Goal: Information Seeking & Learning: Learn about a topic

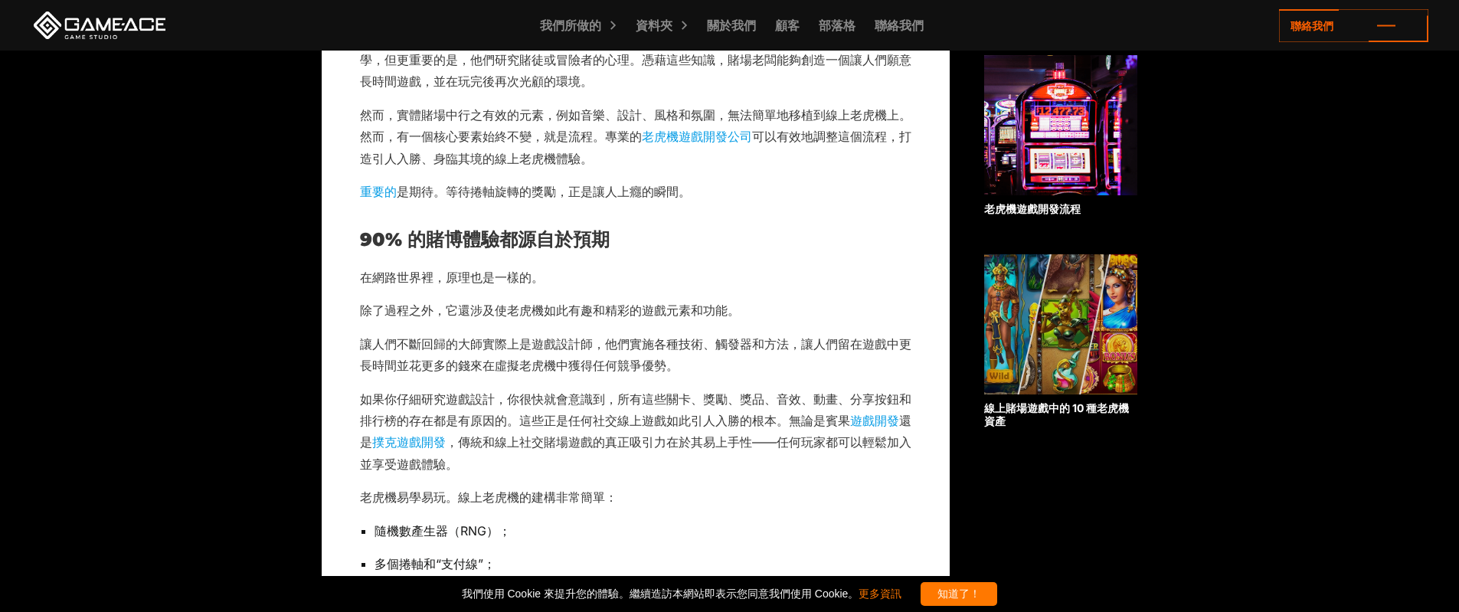
scroll to position [919, 0]
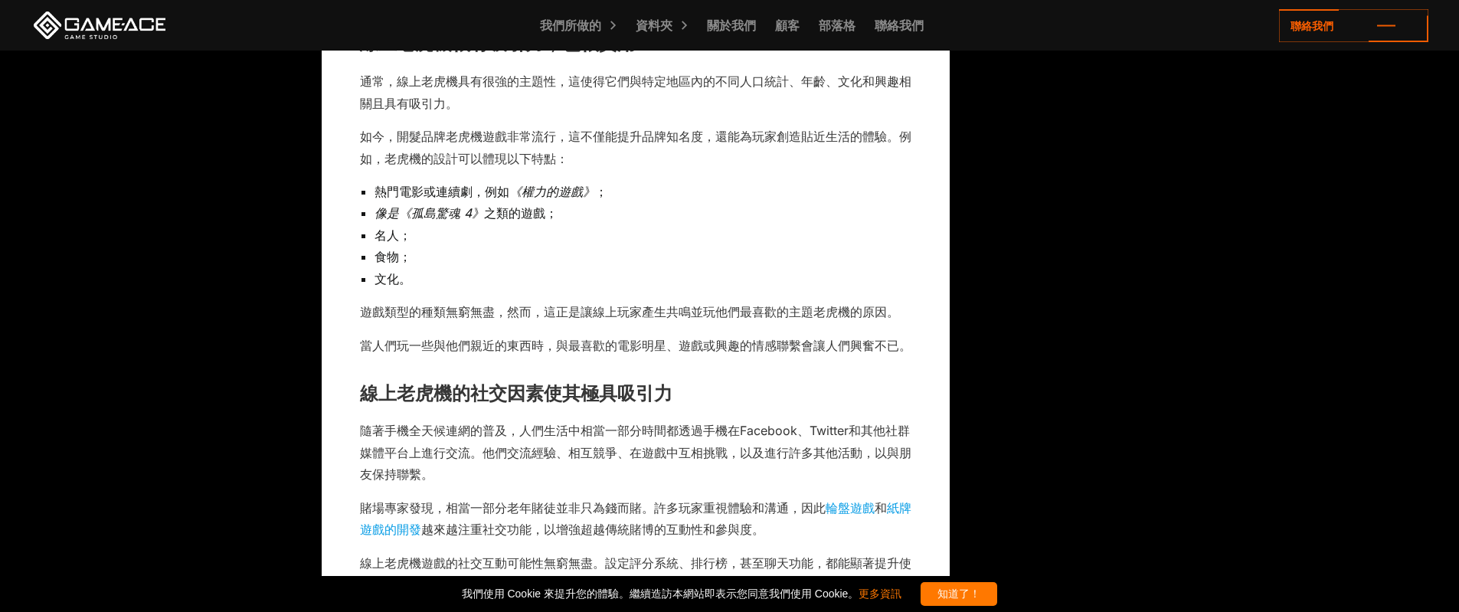
scroll to position [1761, 0]
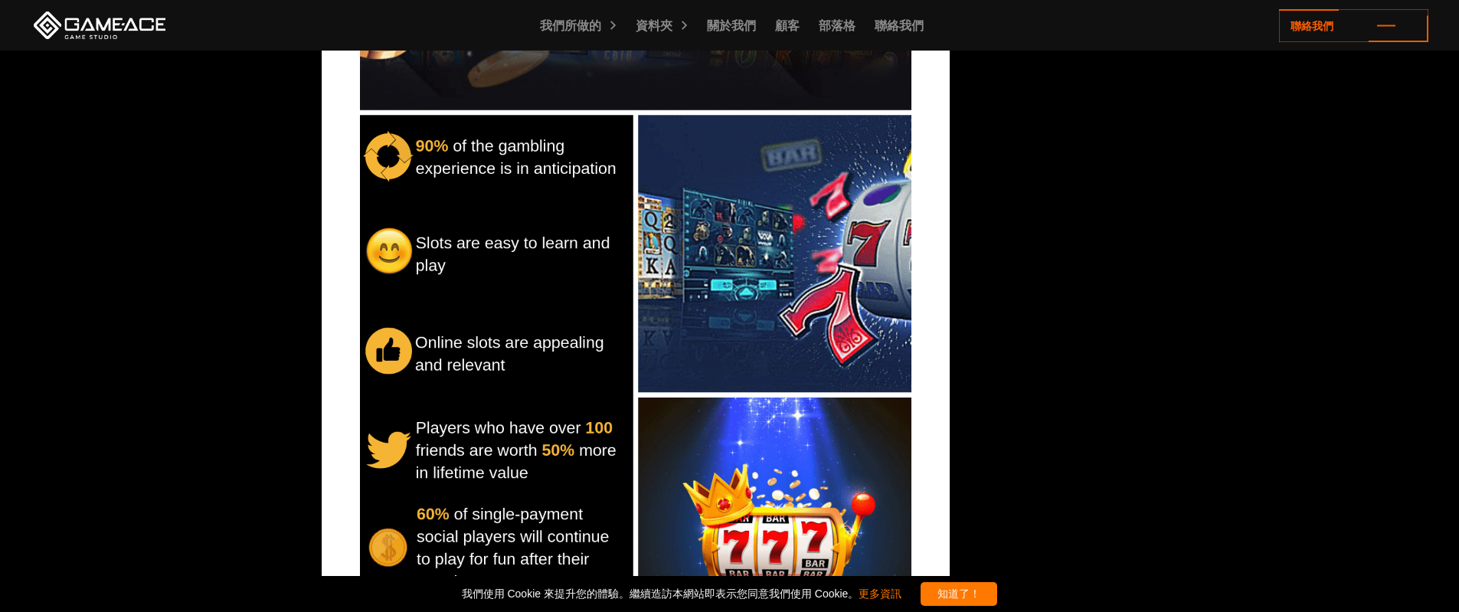
scroll to position [3600, 0]
